Goal: Information Seeking & Learning: Learn about a topic

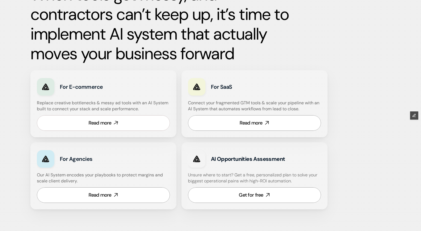
scroll to position [293, 0]
click at [225, 123] on link "Read more" at bounding box center [254, 123] width 133 height 16
click at [116, 120] on icon at bounding box center [115, 123] width 6 height 6
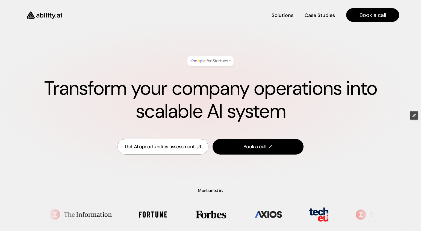
scroll to position [0, 0]
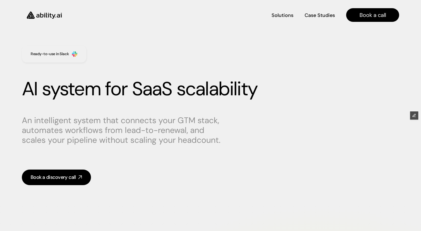
click at [50, 15] on img at bounding box center [44, 15] width 45 height 17
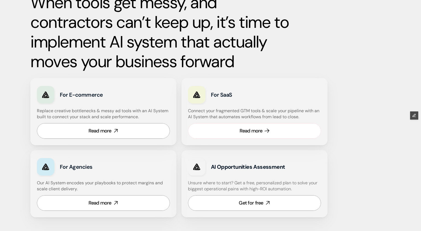
scroll to position [285, 0]
click at [112, 129] on link "Read more" at bounding box center [103, 131] width 133 height 16
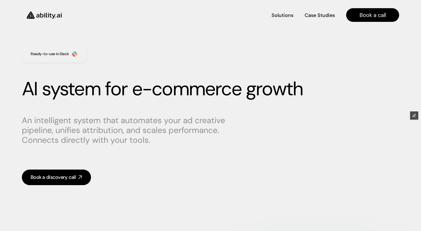
click at [50, 12] on img at bounding box center [44, 15] width 45 height 17
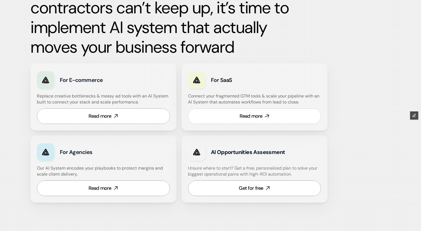
scroll to position [300, 0]
click at [231, 119] on link "Read more" at bounding box center [254, 116] width 133 height 16
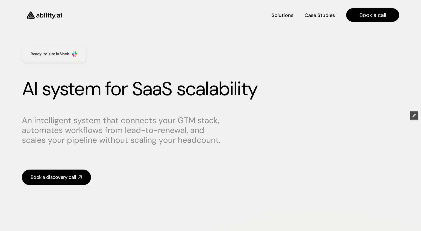
click at [72, 48] on div "Ready-to-use in Slack" at bounding box center [54, 54] width 64 height 17
click at [58, 28] on div "Ready-to-use in Slack AI system for SaaS scalability An intelligent system that…" at bounding box center [210, 115] width 421 height 183
click at [53, 17] on img at bounding box center [44, 15] width 45 height 17
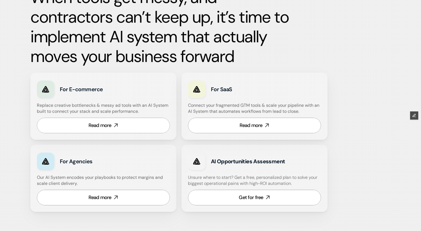
scroll to position [291, 0]
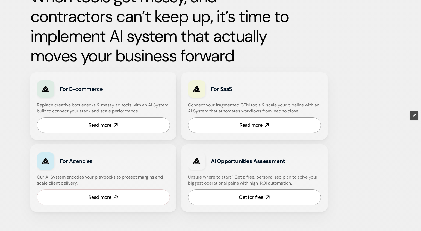
click at [89, 200] on div "Read more" at bounding box center [99, 197] width 23 height 7
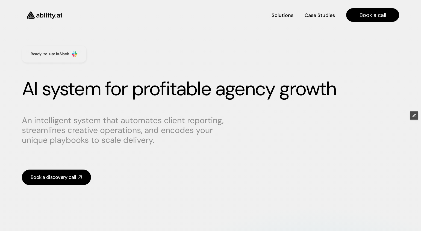
click at [41, 11] on img at bounding box center [44, 15] width 45 height 17
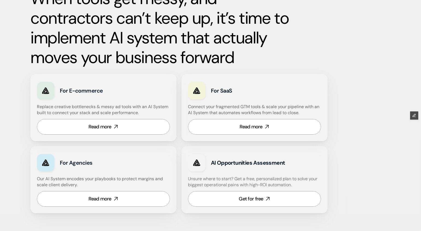
scroll to position [280, 0]
click at [113, 126] on link "Read more" at bounding box center [103, 127] width 133 height 16
click at [244, 197] on div "Get for free" at bounding box center [251, 198] width 24 height 7
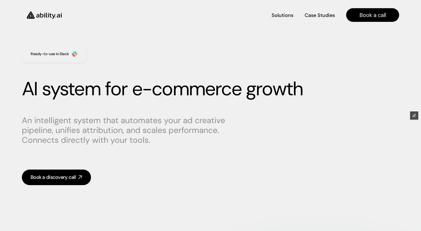
click at [42, 16] on img at bounding box center [44, 15] width 45 height 17
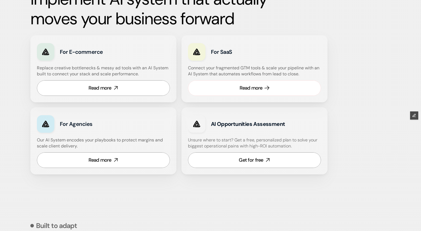
scroll to position [319, 0]
click at [231, 84] on link "Read more" at bounding box center [254, 88] width 133 height 16
click at [99, 162] on div "Read more" at bounding box center [99, 159] width 23 height 7
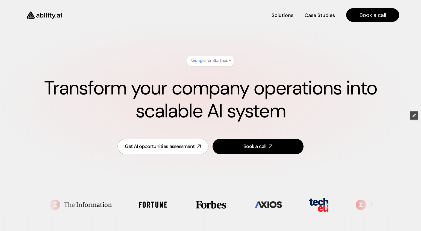
scroll to position [0, 0]
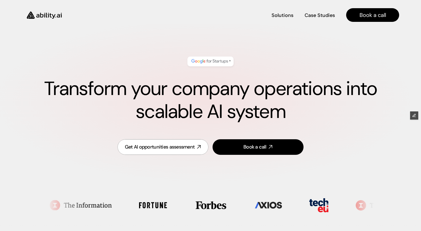
click at [44, 16] on img at bounding box center [44, 15] width 45 height 17
click at [45, 13] on img at bounding box center [44, 15] width 45 height 17
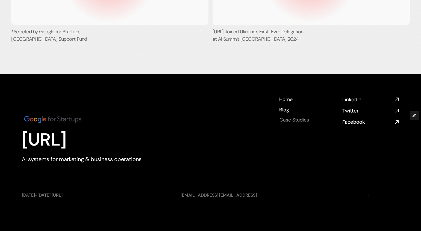
scroll to position [2080, 0]
click at [286, 111] on h4 "Blog" at bounding box center [284, 109] width 10 height 7
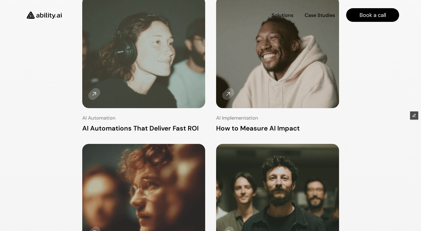
scroll to position [57, 0]
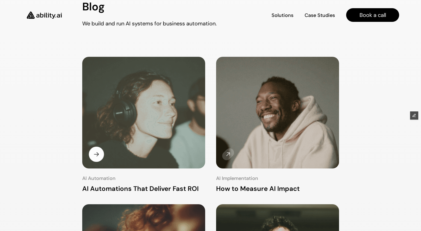
click at [121, 148] on img at bounding box center [143, 113] width 130 height 118
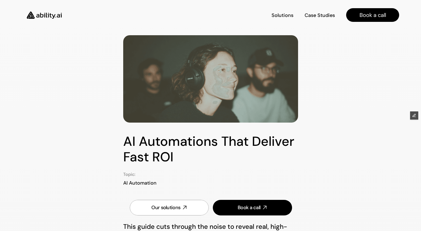
click at [48, 15] on img at bounding box center [44, 15] width 45 height 17
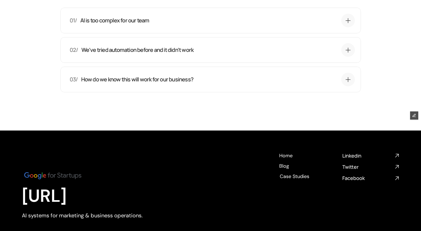
scroll to position [1889, 0]
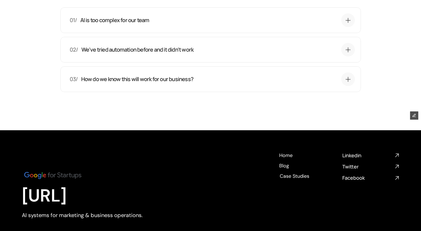
click at [142, 83] on p "How do we know this will work for our business?" at bounding box center [137, 79] width 112 height 8
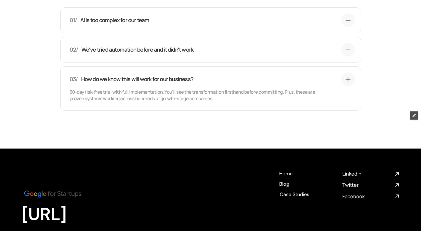
click at [142, 83] on p "How do we know this will work for our business?" at bounding box center [137, 79] width 112 height 8
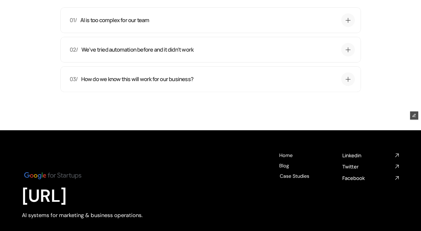
click at [137, 63] on div "02/ We've tried automation before and it didn't work Previous automation added …" at bounding box center [210, 50] width 300 height 26
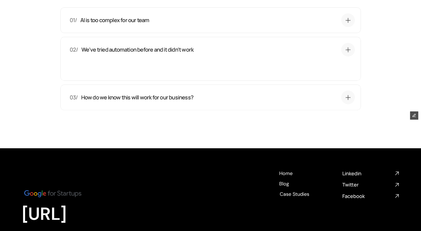
click at [137, 72] on div "02/ We've tried automation before and it didn't work Previous automation added …" at bounding box center [212, 57] width 285 height 29
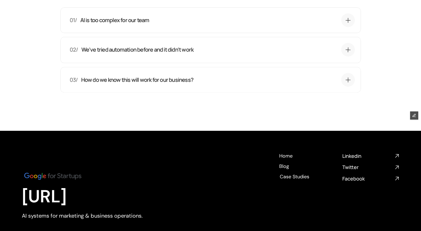
click at [137, 93] on div "03/ How do we know this will work for our business? 30-day risk-free trial with…" at bounding box center [210, 80] width 300 height 26
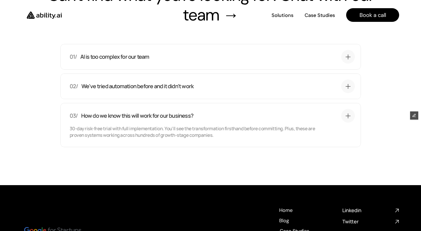
scroll to position [1853, 0]
click at [139, 90] on p "We've tried automation before and it didn't work" at bounding box center [137, 86] width 112 height 8
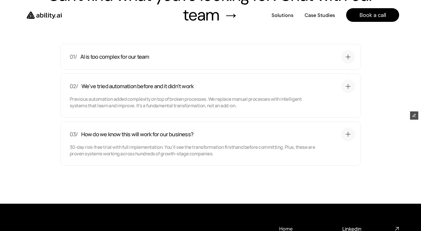
click at [123, 70] on div "01/ AI is too complex for our team That's exactly why we exist. You don't need …" at bounding box center [210, 57] width 300 height 26
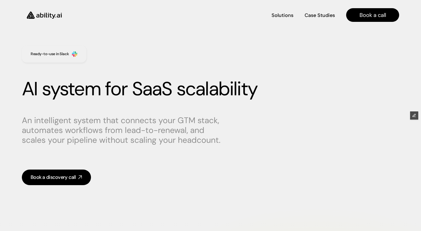
scroll to position [0, 0]
click at [49, 15] on img at bounding box center [44, 15] width 45 height 17
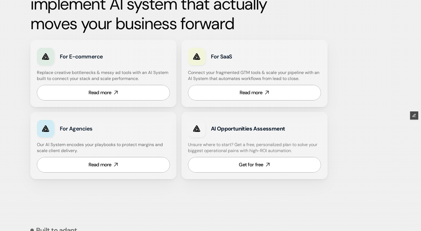
scroll to position [314, 0]
click at [108, 95] on div "Read more" at bounding box center [99, 92] width 23 height 7
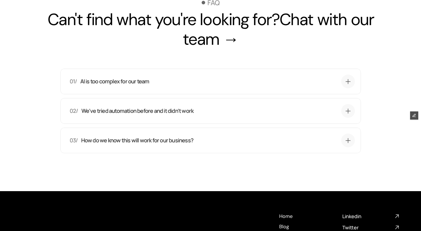
scroll to position [1939, 0]
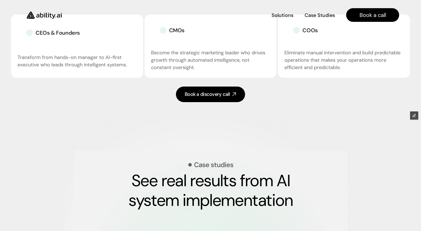
scroll to position [1131, 0]
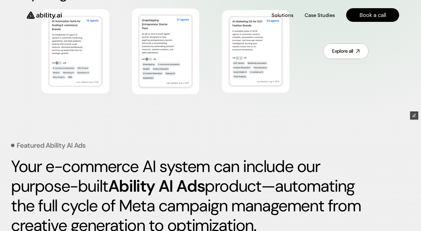
scroll to position [369, 0]
